Goal: Communication & Community: Answer question/provide support

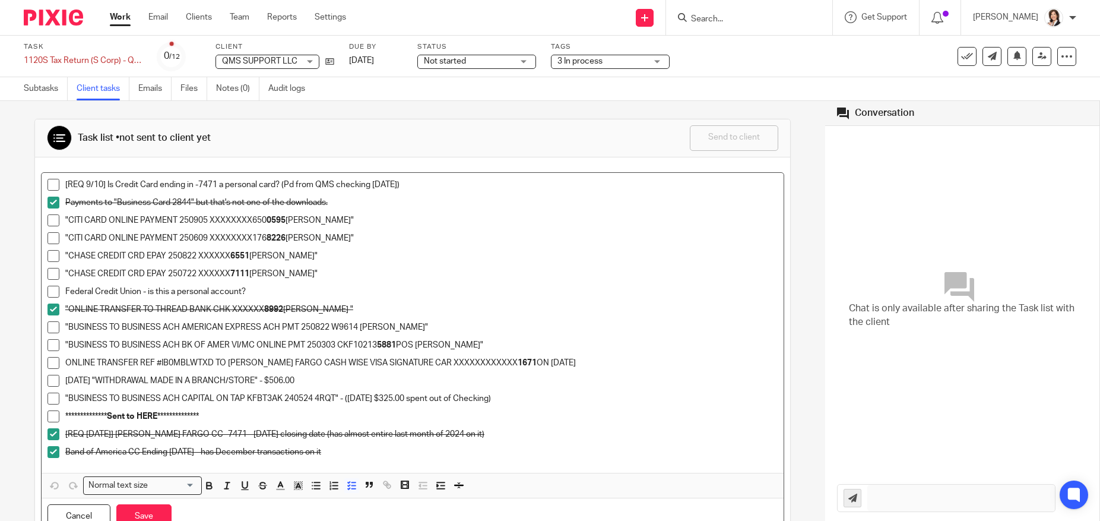
click at [52, 183] on span at bounding box center [53, 185] width 12 height 12
click at [50, 220] on span at bounding box center [53, 220] width 12 height 12
click at [50, 239] on span at bounding box center [53, 238] width 12 height 12
click at [50, 257] on span at bounding box center [53, 256] width 12 height 12
click at [49, 272] on span at bounding box center [53, 274] width 12 height 12
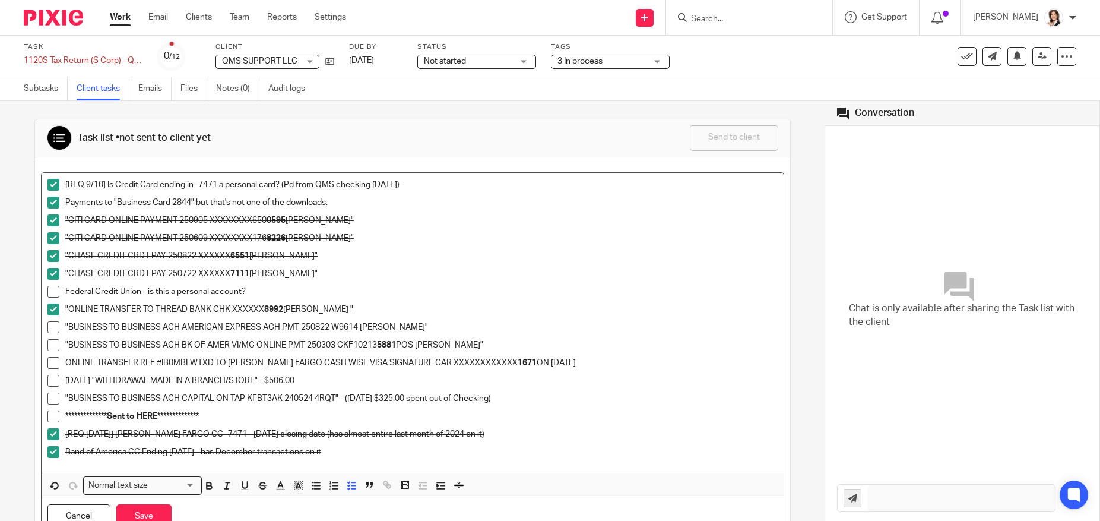
click at [56, 328] on span at bounding box center [53, 327] width 12 height 12
click at [307, 276] on p ""CHASE CREDIT CRD EPAY 250722 XXXXXX 7111 KEITH N BATIE"" at bounding box center [421, 274] width 712 height 12
click at [288, 287] on p "Federal Credit Union - is this a personal account?" at bounding box center [421, 292] width 712 height 12
drag, startPoint x: 258, startPoint y: 296, endPoint x: 283, endPoint y: 297, distance: 24.9
click at [283, 297] on p "Federal Credit Union - is this a personal account? A: YES" at bounding box center [421, 292] width 712 height 12
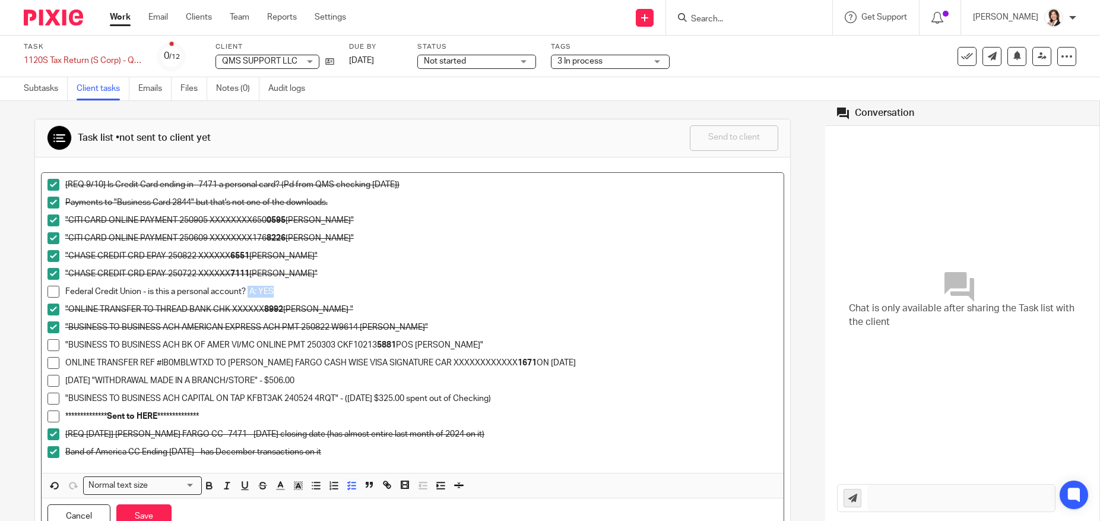
drag, startPoint x: 249, startPoint y: 296, endPoint x: 280, endPoint y: 295, distance: 30.3
click at [280, 295] on p "Federal Credit Union - is this a personal account? A: YES" at bounding box center [421, 292] width 712 height 12
click at [209, 484] on icon "button" at bounding box center [209, 485] width 11 height 11
click at [51, 291] on span at bounding box center [53, 292] width 12 height 12
click at [56, 344] on span at bounding box center [53, 345] width 12 height 12
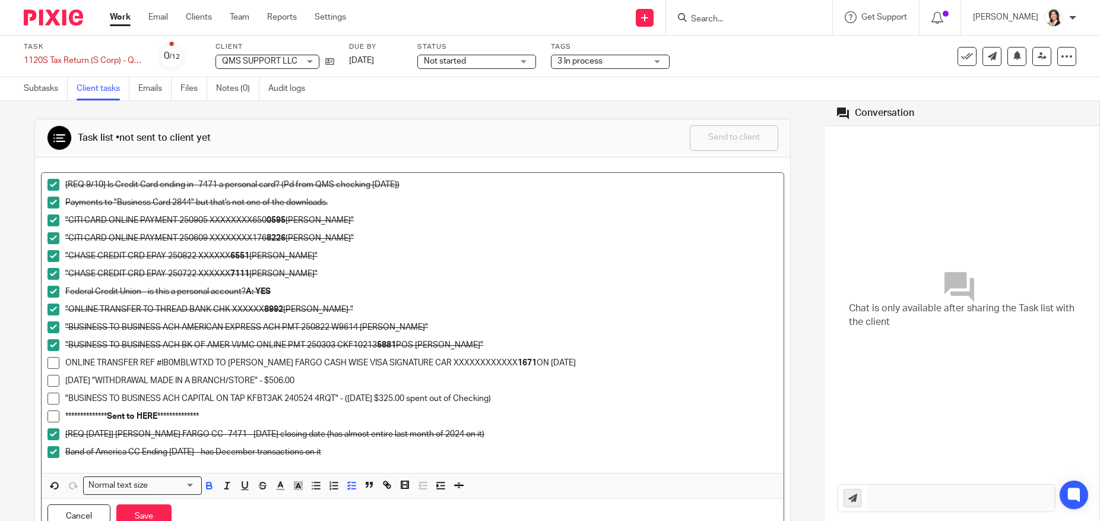
click at [51, 360] on span at bounding box center [53, 363] width 12 height 12
click at [50, 376] on span at bounding box center [53, 381] width 12 height 12
click at [55, 398] on span at bounding box center [53, 398] width 12 height 12
click at [150, 510] on button "Save" at bounding box center [143, 517] width 55 height 26
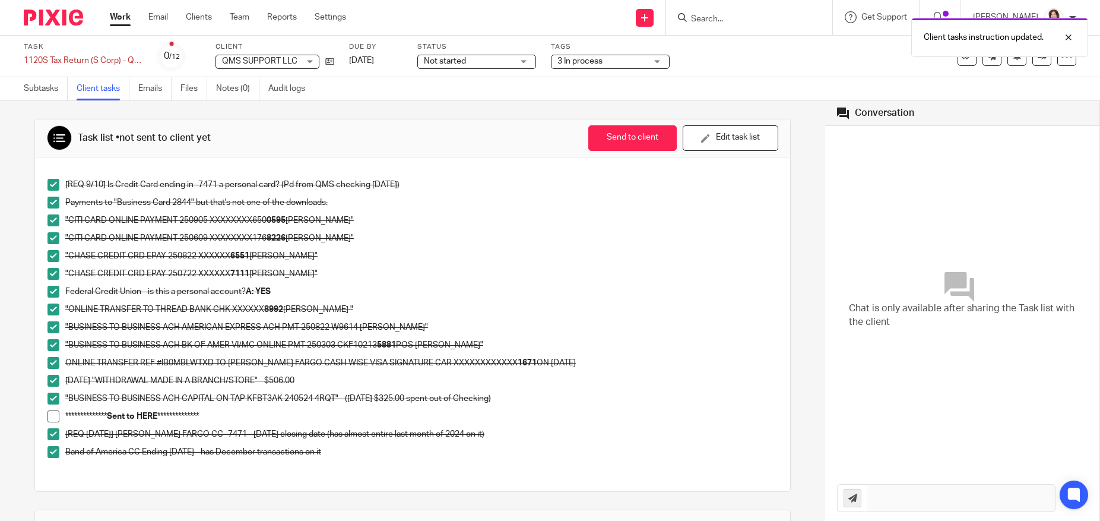
click at [341, 450] on p "Band of America CC Ending 1/7/2025 - has December transactions on it" at bounding box center [421, 452] width 712 height 12
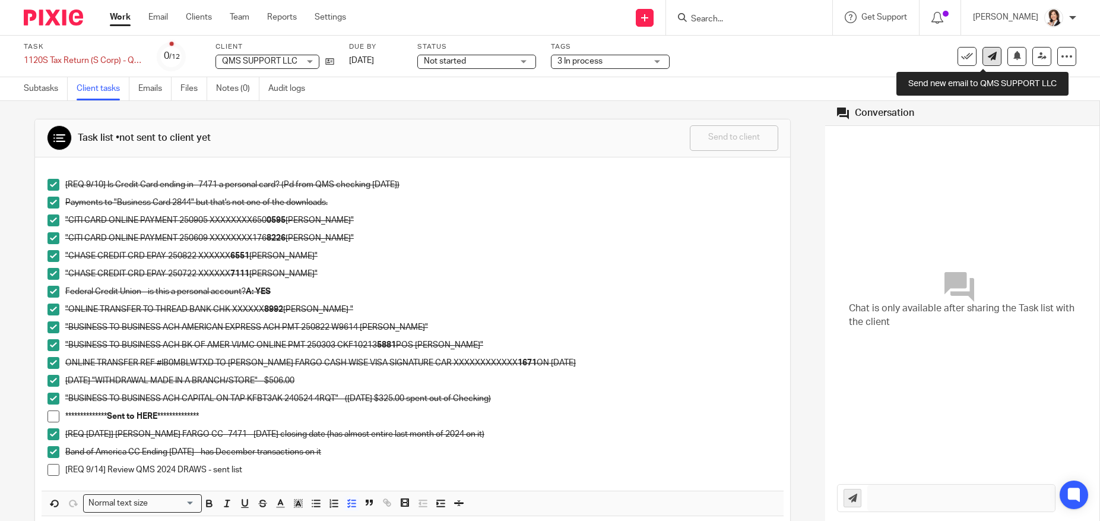
click at [988, 53] on icon at bounding box center [992, 56] width 9 height 9
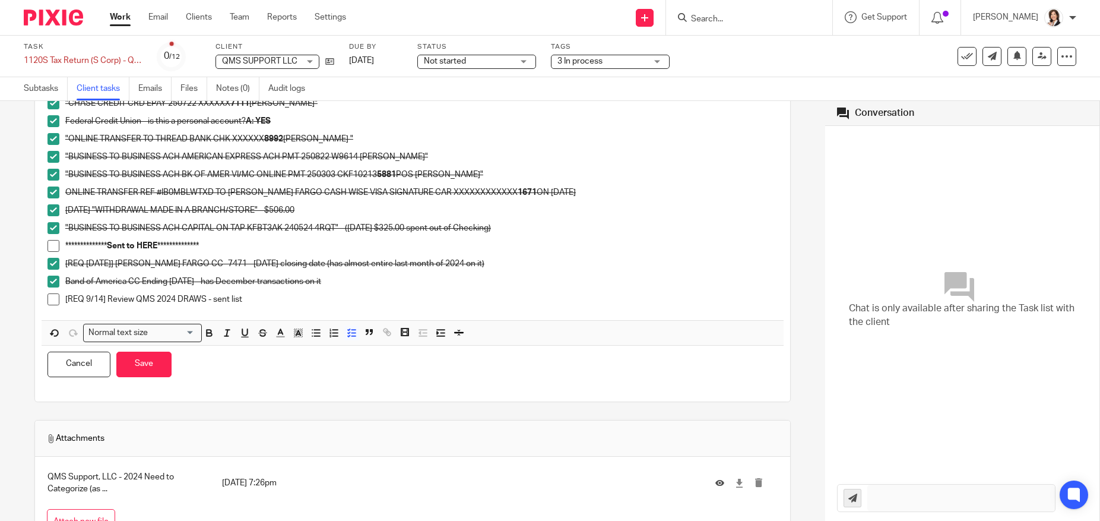
scroll to position [215, 0]
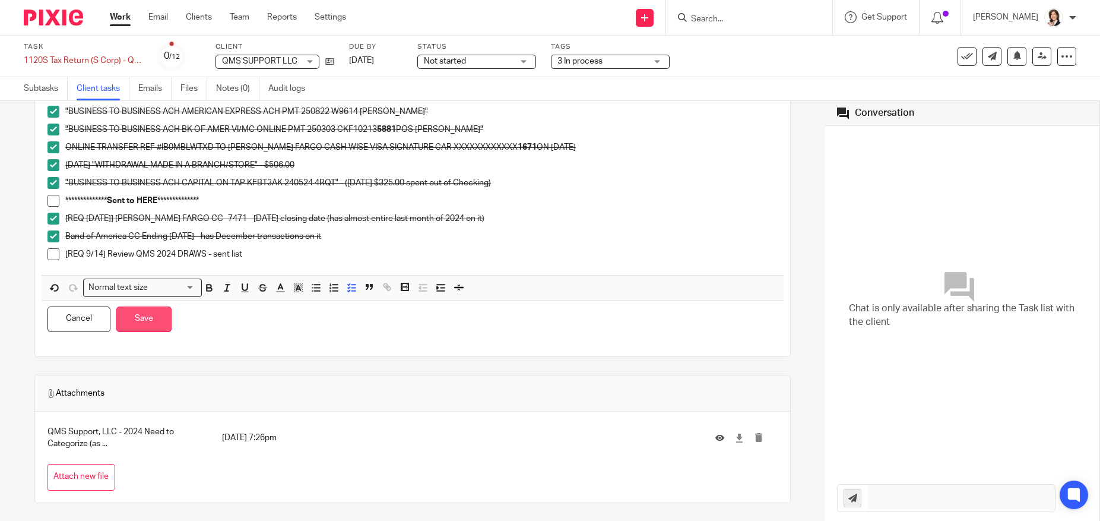
click at [147, 316] on button "Save" at bounding box center [143, 319] width 55 height 26
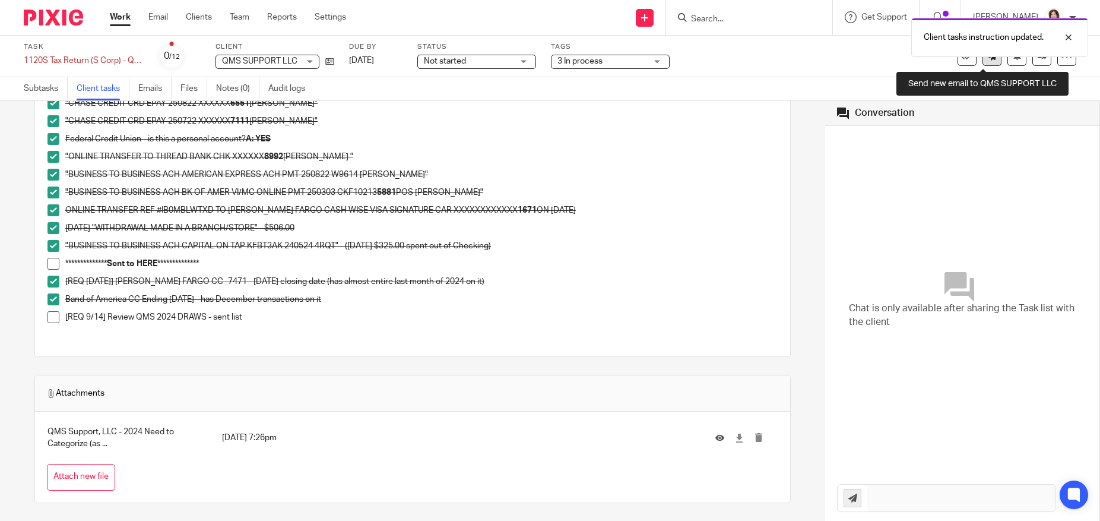
click at [984, 61] on link at bounding box center [991, 56] width 19 height 19
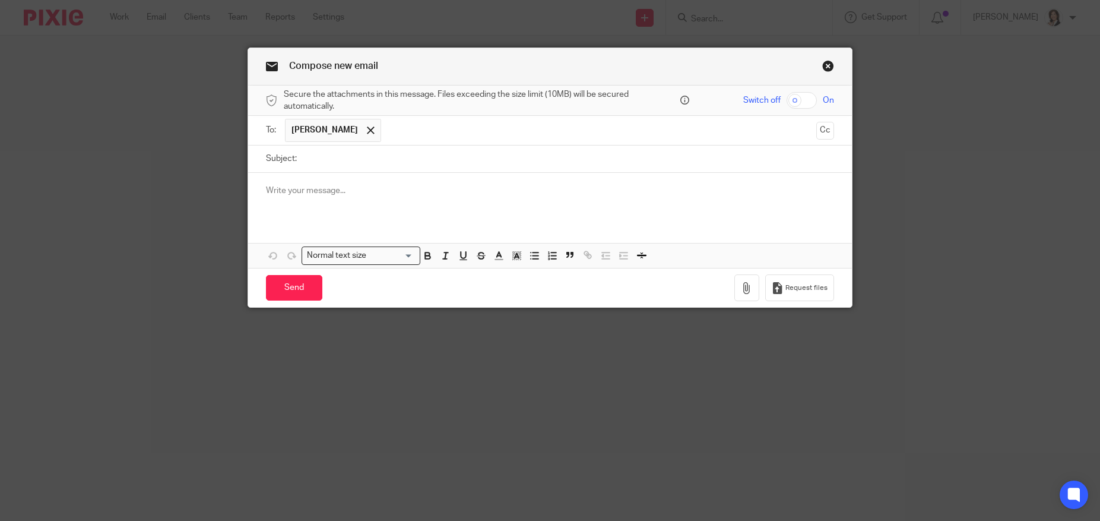
click at [403, 151] on input "Subject:" at bounding box center [568, 158] width 531 height 27
type input "QMS 2024 Draws - please review for accuracy"
click at [432, 183] on div at bounding box center [550, 196] width 604 height 46
click at [743, 281] on button "button" at bounding box center [746, 287] width 25 height 27
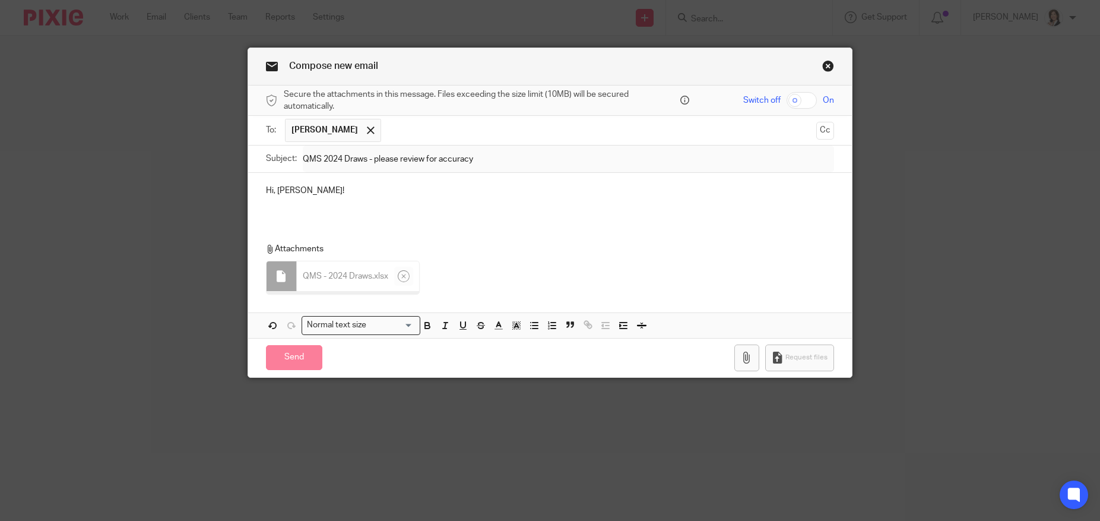
click at [340, 194] on p "Hi, [PERSON_NAME]!" at bounding box center [550, 191] width 568 height 12
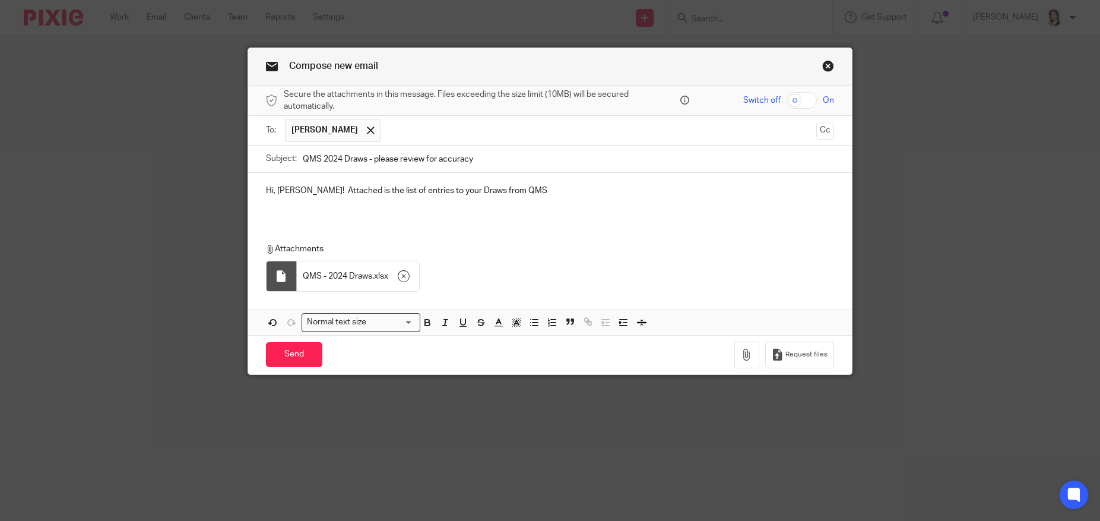
click at [435, 191] on p "Hi, [PERSON_NAME]! Attached is the list of entries to your Draws from QMS" at bounding box center [550, 191] width 568 height 12
click at [558, 192] on p "Hi, [PERSON_NAME]! Attached is the list of entries to your 2024 Draws from QMS" at bounding box center [550, 191] width 568 height 12
click at [671, 189] on p "Hi, [PERSON_NAME]! Attached is the list of entries to your 2024 Draws from QMS.…" at bounding box center [550, 197] width 568 height 24
click at [489, 204] on p "Hi, [PERSON_NAME]! Attached is the list of entries to your 2024 Draws from QMS.…" at bounding box center [550, 197] width 568 height 24
click at [367, 201] on p "Hi, [PERSON_NAME]! Attached is the list of entries to your 2024 Draws from QMS.…" at bounding box center [550, 197] width 568 height 24
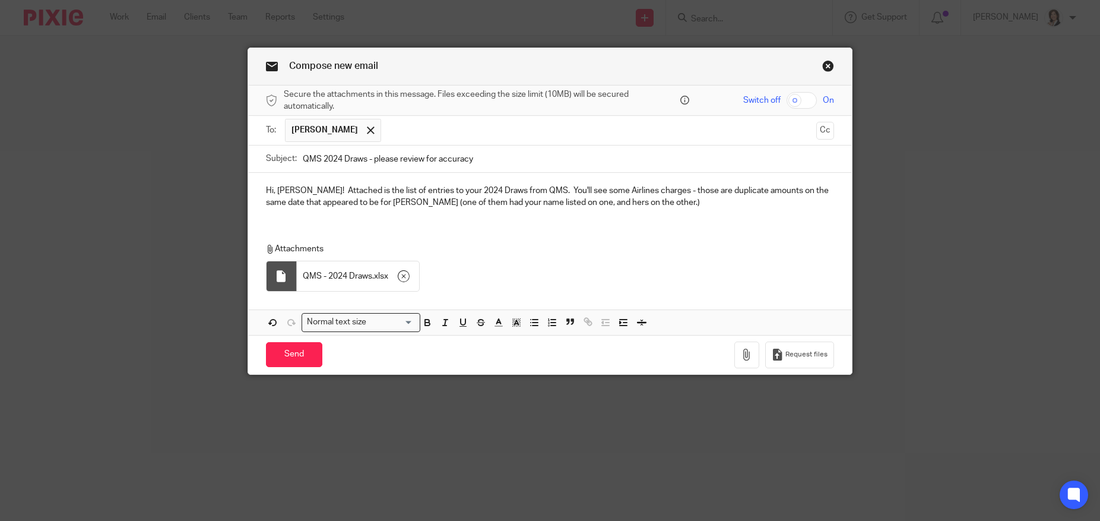
click at [525, 202] on p "Hi, [PERSON_NAME]! Attached is the list of entries to your 2024 Draws from QMS.…" at bounding box center [550, 197] width 568 height 24
click at [638, 203] on p "Hi, [PERSON_NAME]! Attached is the list of entries to your 2024 Draws from QMS.…" at bounding box center [550, 197] width 568 height 24
click at [654, 203] on p "Hi, [PERSON_NAME]! Attached is the list of entries to your 2024 Draws from QMS.…" at bounding box center [550, 197] width 568 height 24
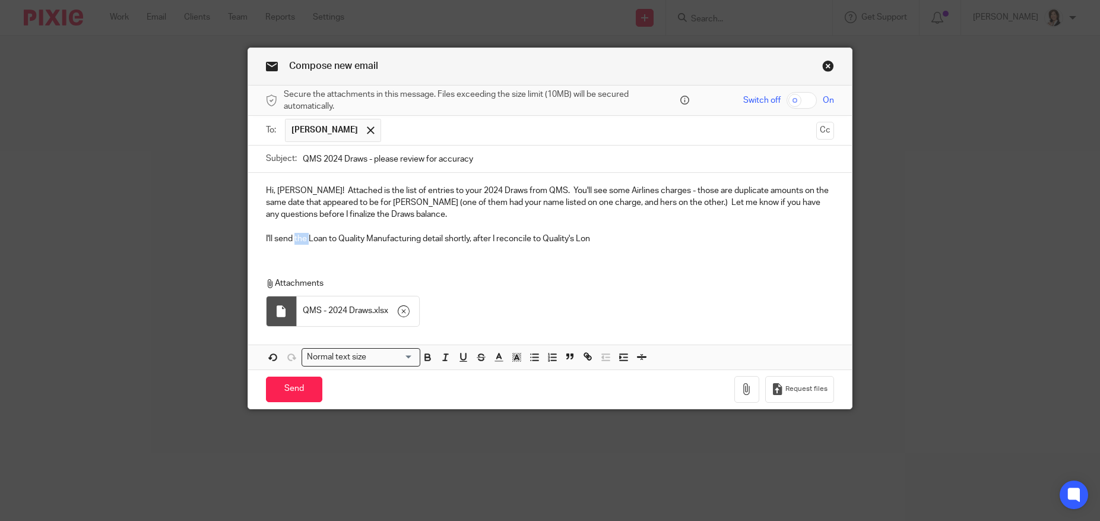
drag, startPoint x: 294, startPoint y: 237, endPoint x: 306, endPoint y: 237, distance: 11.9
click at [306, 237] on p "I'll send the Loan to Quality Manufacturing detail shortly, after I reconcile t…" at bounding box center [550, 239] width 568 height 12
click at [432, 240] on p "I'll send QMS's "Loan to Quality Manufacturing detail shortly, after I reconcil…" at bounding box center [550, 239] width 568 height 12
click at [559, 237] on p "I'll send QMS's "Loan to Quality Manufacturing" detail shortly, after I reconci…" at bounding box center [550, 239] width 568 height 12
click at [592, 237] on p "I'll send QMS's "Loan to Quality Manufacturing" detail shortly, after I reconci…" at bounding box center [550, 239] width 568 height 12
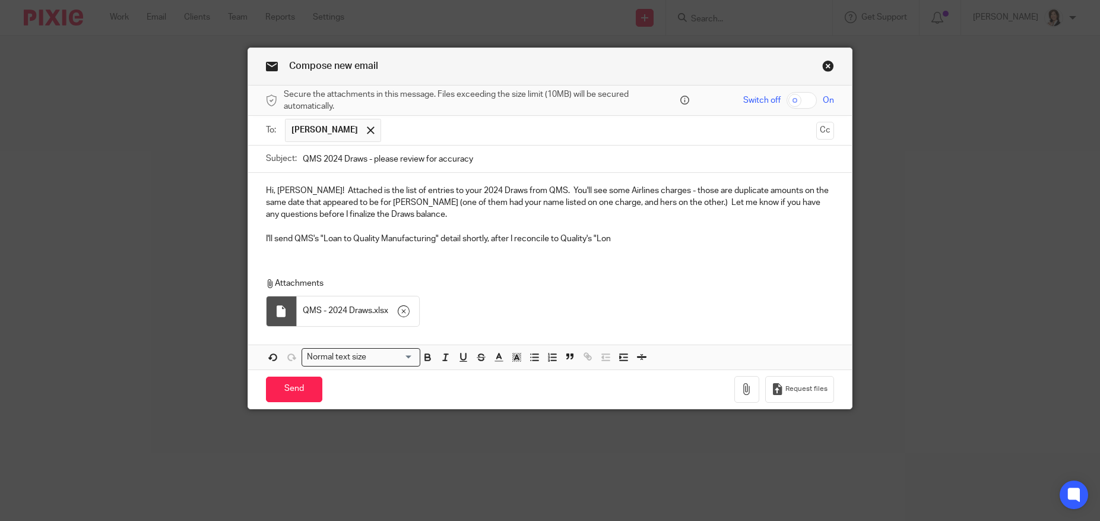
click at [600, 237] on p "I'll send QMS's "Loan to Quality Manufacturing" detail shortly, after I reconci…" at bounding box center [550, 239] width 568 height 12
click at [602, 238] on p "I'll send QMS's "Loan to Quality Manufacturing" detail shortly, after I reconci…" at bounding box center [550, 239] width 568 height 12
click at [618, 238] on p "I'll send QMS's "Loan to Quality Manufacturing" detail shortly, after I reconci…" at bounding box center [550, 239] width 568 height 12
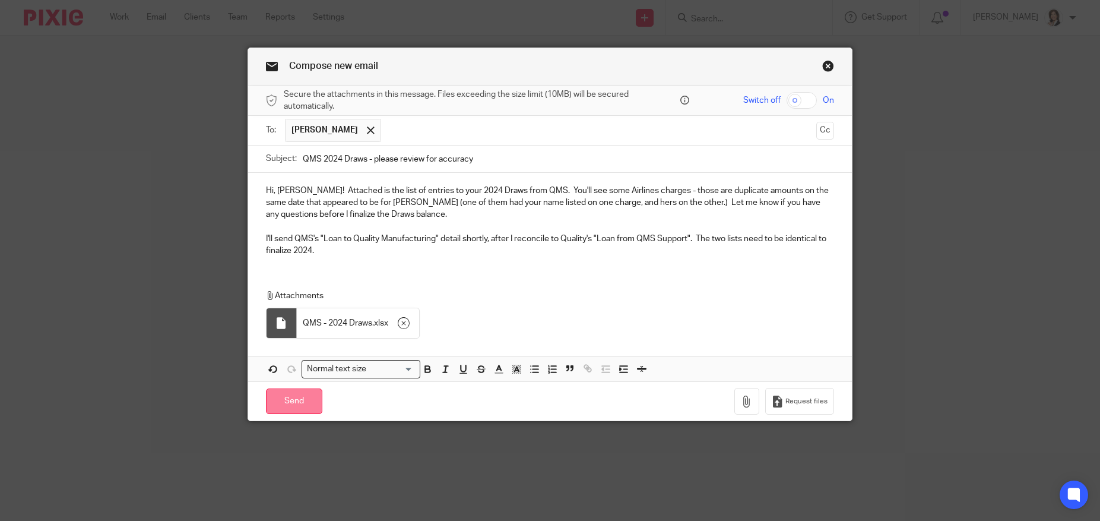
click at [296, 399] on input "Send" at bounding box center [294, 401] width 56 height 26
